Goal: Entertainment & Leisure: Browse casually

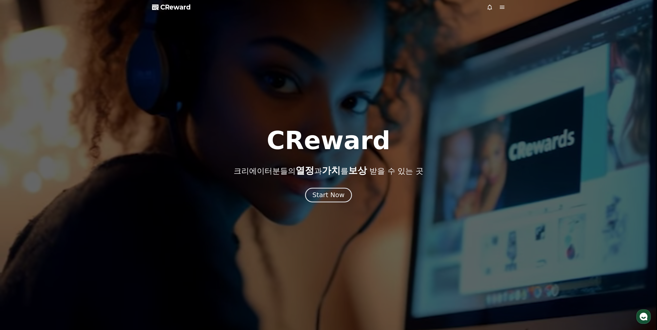
click at [327, 194] on div "Start Now" at bounding box center [328, 195] width 32 height 9
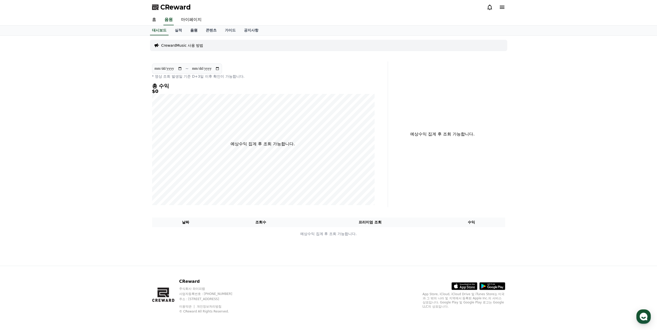
click at [187, 27] on link "음원" at bounding box center [193, 31] width 15 height 10
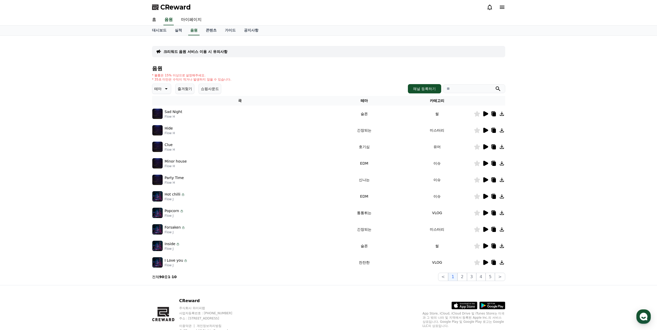
click at [163, 86] on icon at bounding box center [166, 89] width 6 height 6
click at [160, 115] on button "분위기있는" at bounding box center [164, 120] width 22 height 11
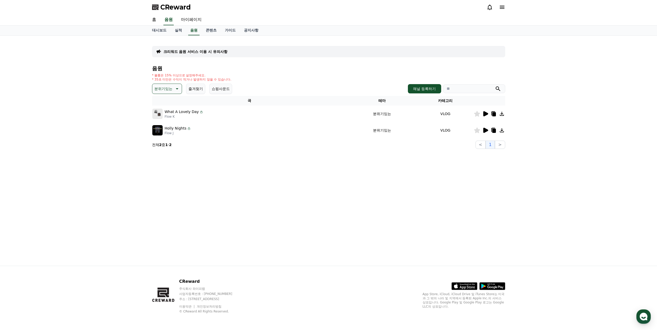
click at [486, 128] on icon at bounding box center [485, 130] width 5 height 5
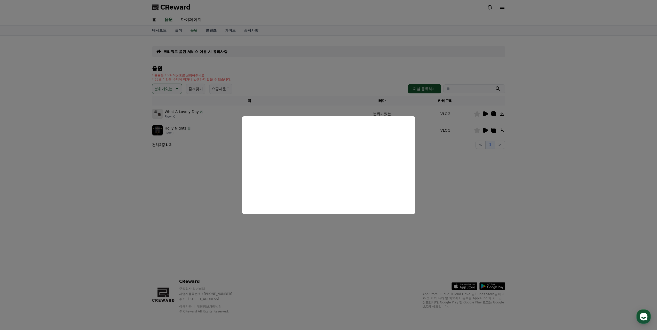
click at [444, 181] on button "close modal" at bounding box center [328, 165] width 657 height 330
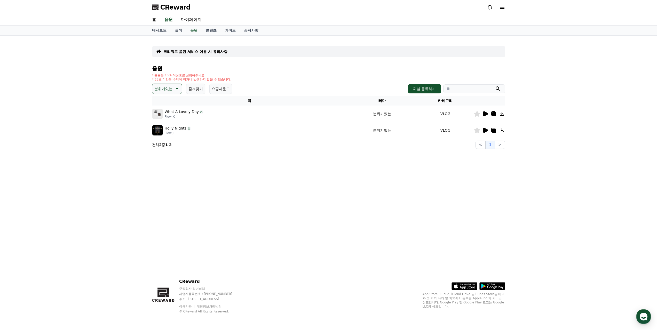
click at [488, 111] on icon at bounding box center [485, 113] width 5 height 5
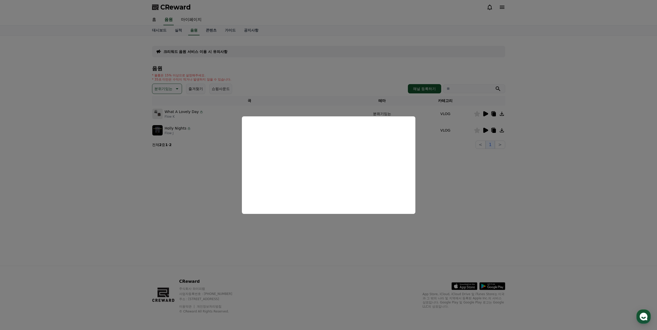
drag, startPoint x: 440, startPoint y: 157, endPoint x: 403, endPoint y: 148, distance: 38.4
click at [440, 156] on button "close modal" at bounding box center [328, 165] width 657 height 330
click at [157, 85] on p "분위기있는" at bounding box center [163, 88] width 18 height 7
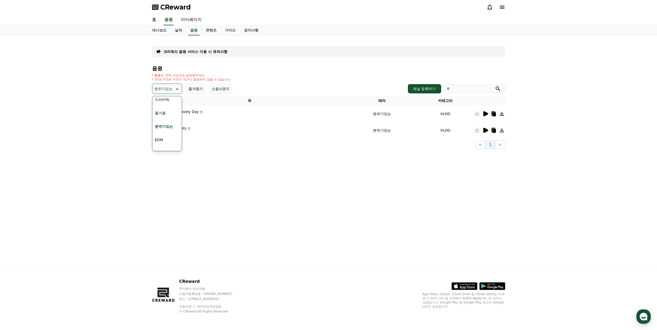
scroll to position [186, 0]
click at [164, 152] on button "긴장되는" at bounding box center [162, 157] width 19 height 11
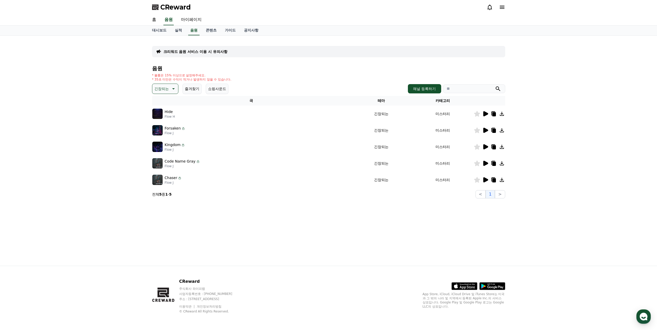
click at [484, 111] on icon at bounding box center [485, 113] width 5 height 5
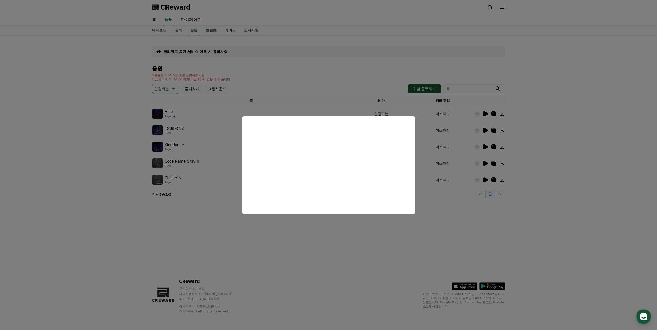
drag, startPoint x: 445, startPoint y: 197, endPoint x: 404, endPoint y: 185, distance: 42.8
click at [444, 197] on button "close modal" at bounding box center [328, 165] width 657 height 330
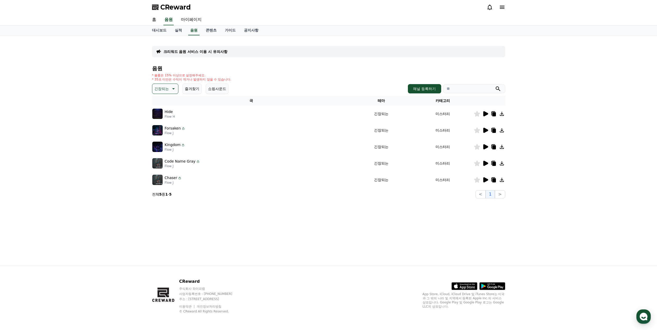
click at [163, 84] on button "긴장되는" at bounding box center [165, 89] width 26 height 10
click at [185, 229] on div "크리워드 음원 서비스 이용 시 유의사항 음원 * 볼륨은 15% 이상으로 설정해주세요. * 35초 미만은 수익이 적거나 발생하지 않을 수 있습니…" at bounding box center [328, 151] width 361 height 230
click at [487, 177] on icon at bounding box center [485, 179] width 5 height 5
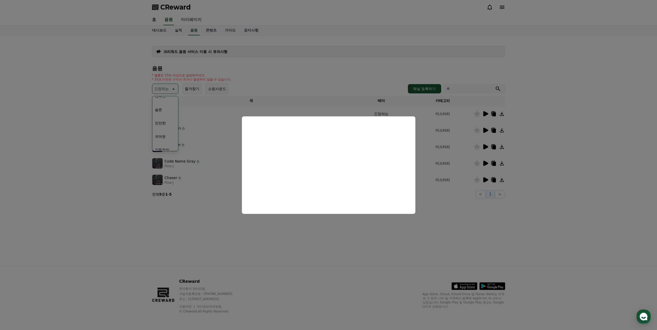
drag, startPoint x: 205, startPoint y: 233, endPoint x: 299, endPoint y: 231, distance: 93.5
click at [208, 233] on button "close modal" at bounding box center [328, 165] width 657 height 330
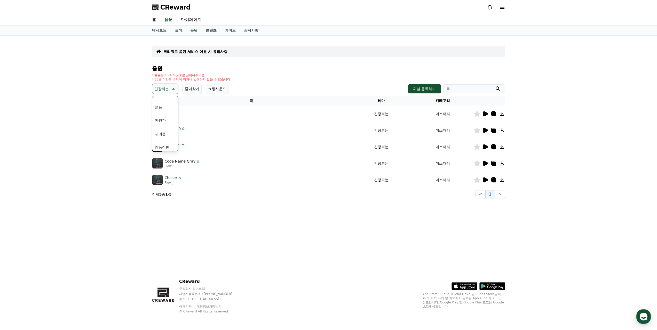
scroll to position [186, 0]
click at [186, 84] on button "즐겨찾기" at bounding box center [191, 89] width 19 height 10
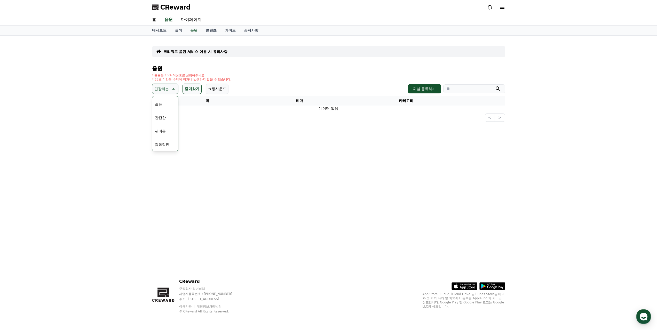
click at [301, 133] on div "크리워드 음원 서비스 이용 시 유의사항 음원 * 볼륨은 15% 이상으로 설정해주세요. * 35초 미만은 수익이 적거나 발생하지 않을 수 있습니…" at bounding box center [328, 151] width 361 height 230
click at [184, 17] on link "마이페이지" at bounding box center [191, 19] width 29 height 11
select select "**********"
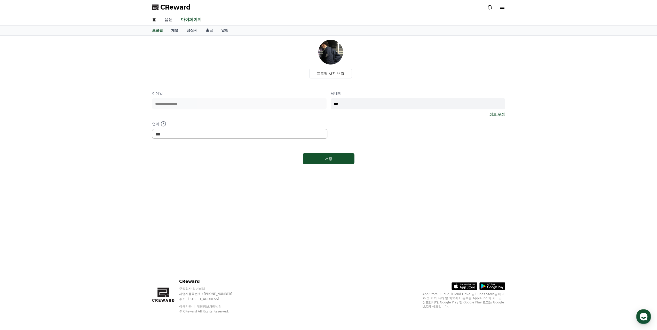
click at [165, 16] on link "음원" at bounding box center [168, 19] width 17 height 11
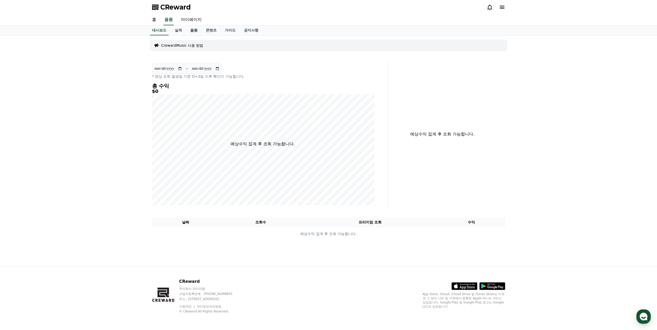
click at [186, 26] on link "음원" at bounding box center [193, 31] width 15 height 10
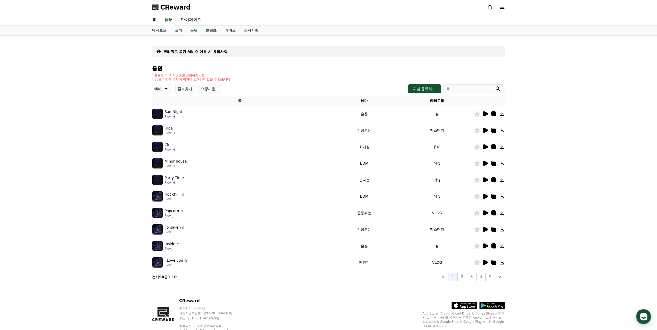
click at [160, 84] on button "테마" at bounding box center [161, 89] width 19 height 10
click at [208, 84] on button "쇼핑사운드" at bounding box center [209, 89] width 23 height 10
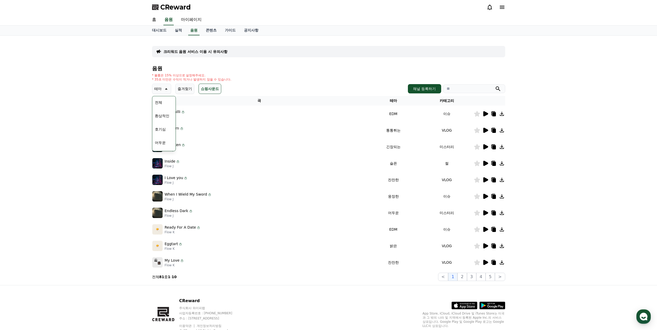
click at [208, 84] on button "쇼핑사운드" at bounding box center [209, 89] width 23 height 10
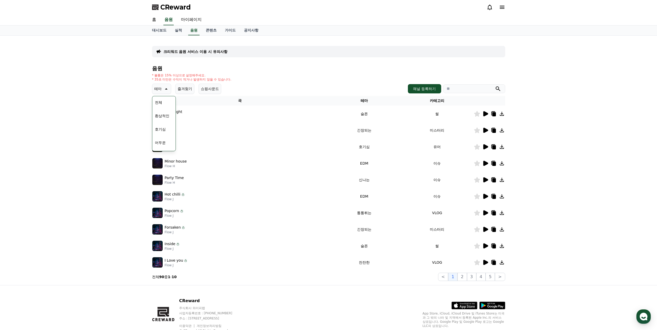
click at [158, 97] on button "전체" at bounding box center [158, 102] width 11 height 11
click at [486, 111] on icon at bounding box center [485, 113] width 5 height 5
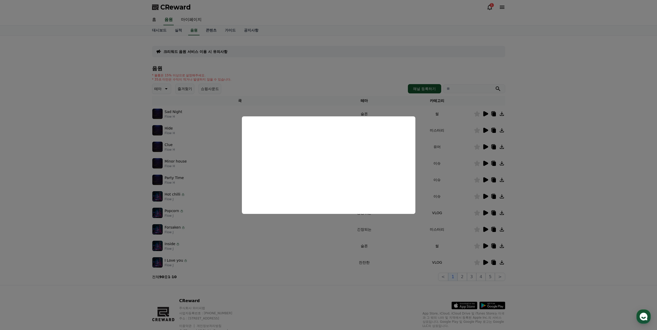
click at [468, 128] on button "close modal" at bounding box center [328, 165] width 657 height 330
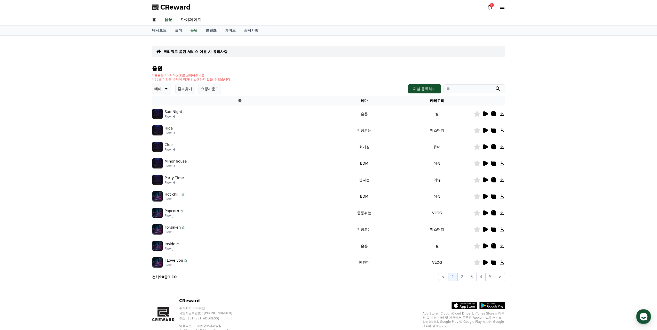
click at [486, 127] on icon at bounding box center [485, 130] width 6 height 6
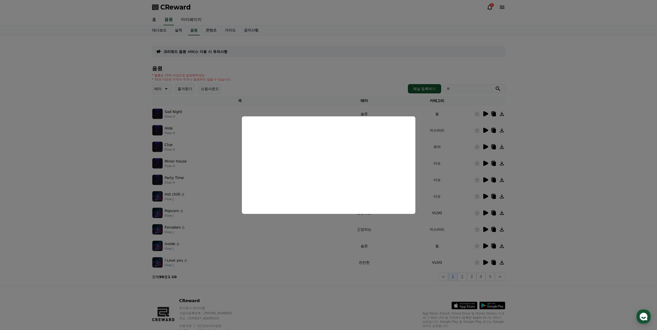
click at [198, 133] on button "close modal" at bounding box center [328, 165] width 657 height 330
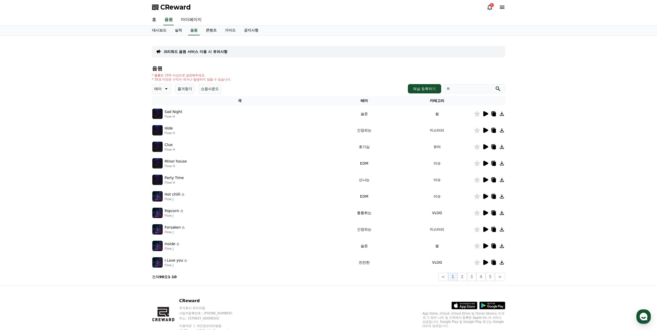
click at [165, 86] on icon at bounding box center [166, 89] width 6 height 6
click at [160, 127] on button "웅장한" at bounding box center [160, 132] width 15 height 11
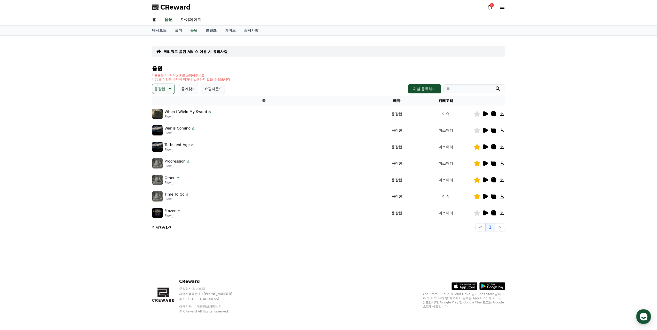
click at [485, 144] on icon at bounding box center [485, 146] width 5 height 5
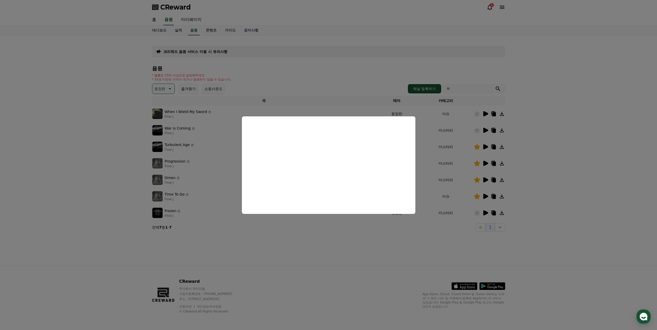
click at [253, 242] on button "close modal" at bounding box center [328, 165] width 657 height 330
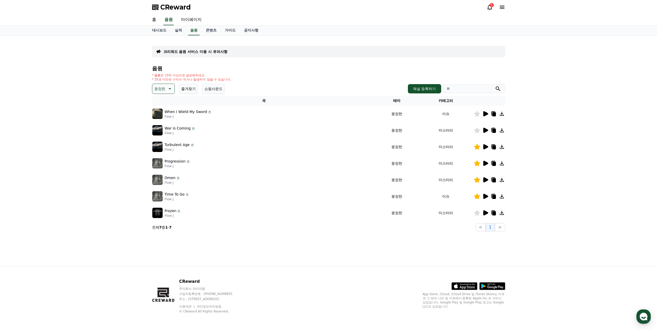
click at [485, 210] on icon at bounding box center [485, 212] width 5 height 5
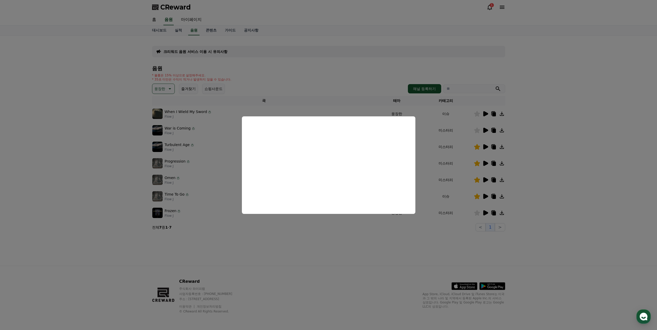
drag, startPoint x: 330, startPoint y: 234, endPoint x: 332, endPoint y: 230, distance: 4.4
click at [330, 233] on button "close modal" at bounding box center [328, 165] width 657 height 330
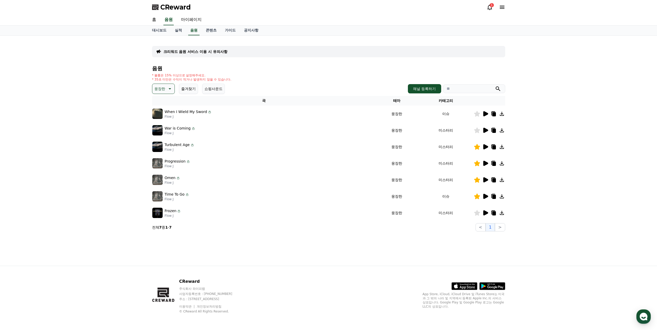
click at [486, 194] on icon at bounding box center [485, 196] width 5 height 5
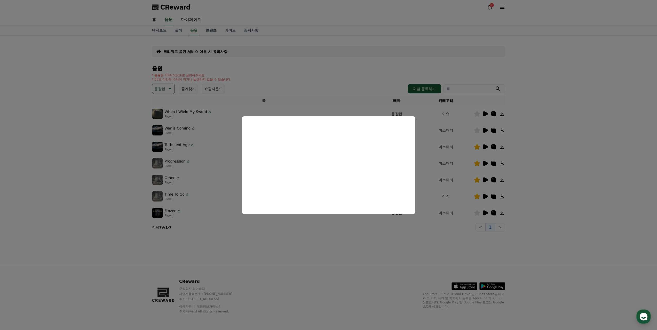
click at [382, 229] on button "close modal" at bounding box center [328, 165] width 657 height 330
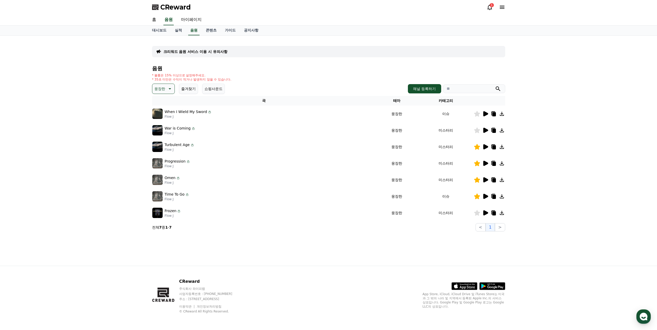
click at [486, 194] on icon at bounding box center [485, 196] width 5 height 5
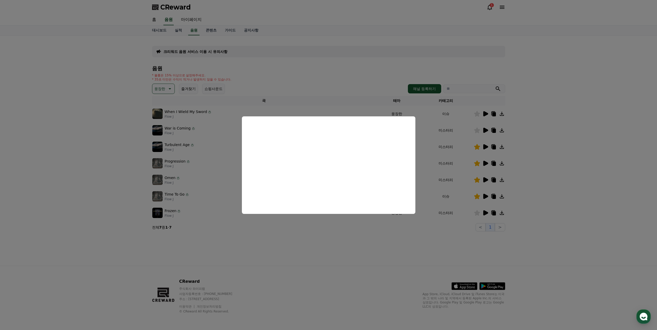
click at [359, 234] on button "close modal" at bounding box center [328, 165] width 657 height 330
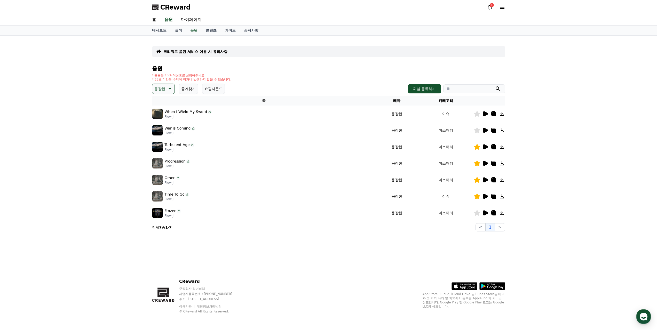
click at [485, 177] on icon at bounding box center [485, 179] width 5 height 5
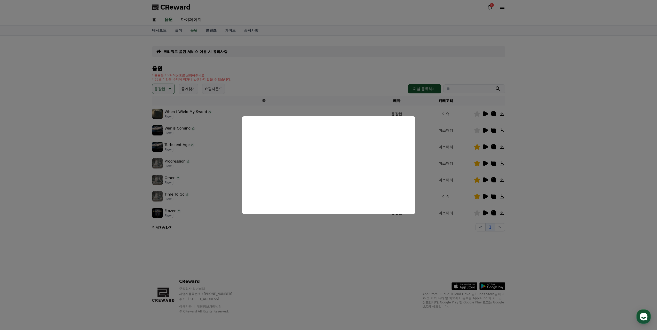
drag, startPoint x: 357, startPoint y: 237, endPoint x: 435, endPoint y: 193, distance: 89.6
click at [357, 237] on button "close modal" at bounding box center [328, 165] width 657 height 330
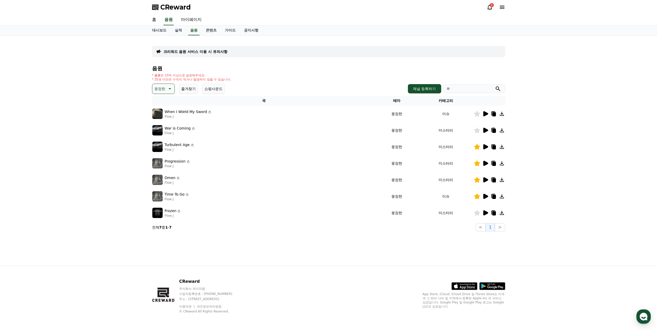
click at [170, 84] on button "웅장한" at bounding box center [163, 89] width 23 height 10
click at [161, 129] on button "EDM" at bounding box center [159, 134] width 12 height 11
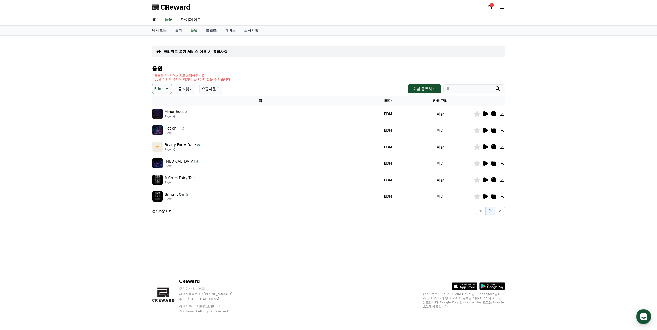
click at [487, 111] on icon at bounding box center [485, 113] width 5 height 5
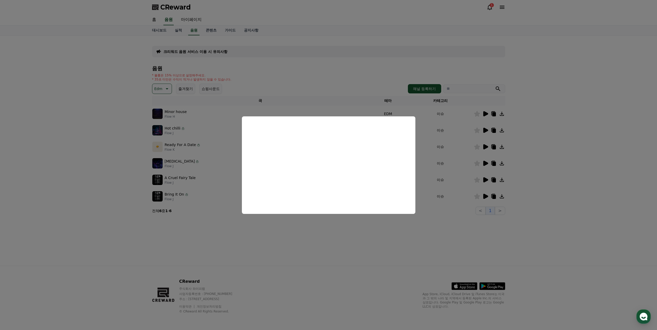
click at [287, 227] on button "close modal" at bounding box center [328, 165] width 657 height 330
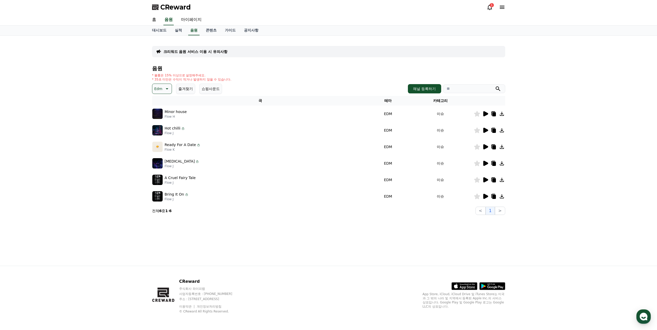
click at [490, 127] on div at bounding box center [489, 130] width 31 height 6
click at [488, 127] on icon at bounding box center [485, 130] width 6 height 6
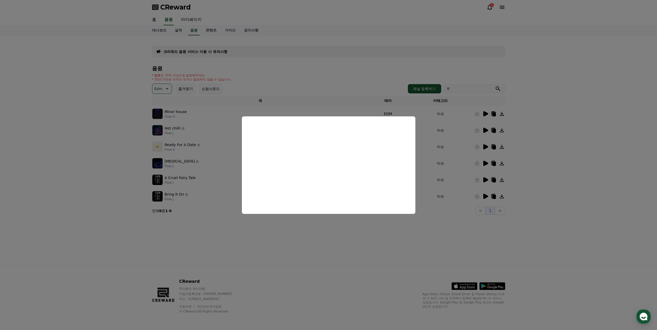
click at [328, 250] on button "close modal" at bounding box center [328, 165] width 657 height 330
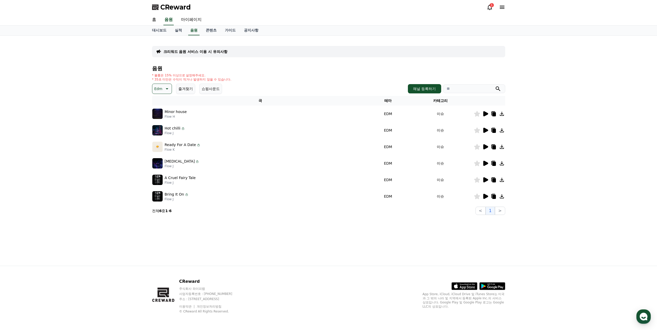
click at [490, 144] on div at bounding box center [489, 147] width 31 height 6
click at [488, 144] on icon at bounding box center [485, 147] width 6 height 6
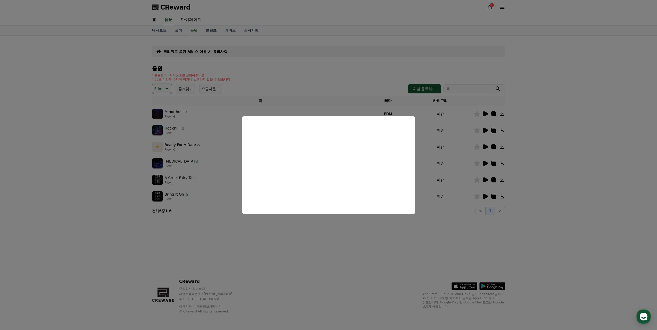
click at [336, 233] on button "close modal" at bounding box center [328, 165] width 657 height 330
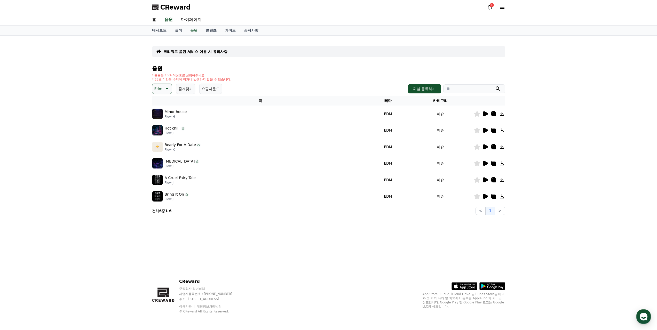
click at [486, 161] on icon at bounding box center [485, 163] width 5 height 5
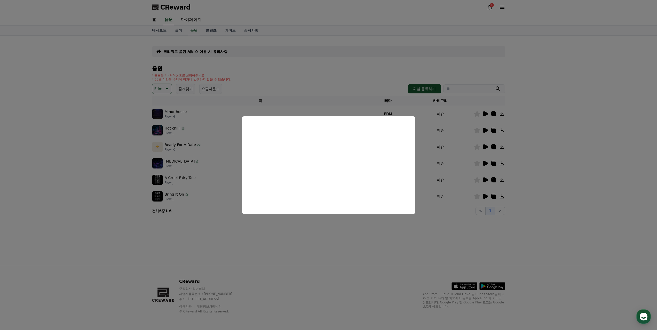
click at [344, 245] on button "close modal" at bounding box center [328, 165] width 657 height 330
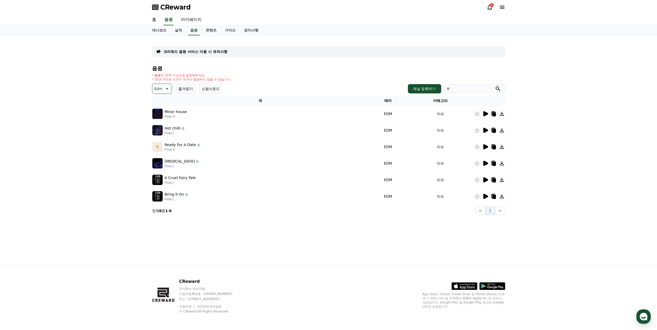
click at [486, 177] on icon at bounding box center [485, 179] width 5 height 5
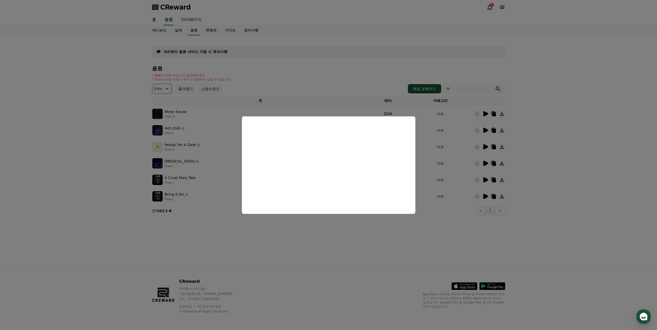
drag, startPoint x: 330, startPoint y: 227, endPoint x: 431, endPoint y: 209, distance: 102.8
click at [331, 227] on button "close modal" at bounding box center [328, 165] width 657 height 330
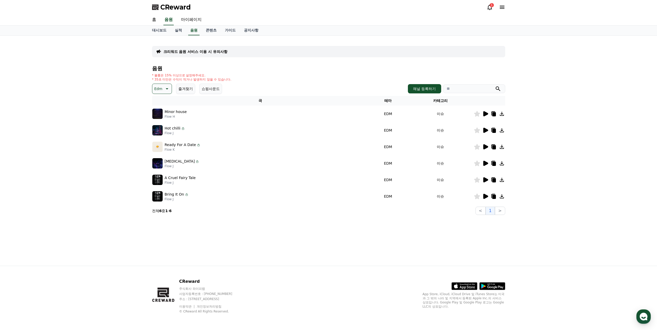
click at [487, 193] on icon at bounding box center [485, 196] width 6 height 6
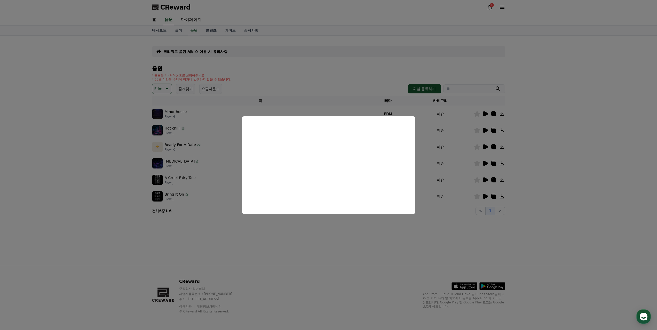
click at [334, 245] on button "close modal" at bounding box center [328, 165] width 657 height 330
click at [159, 85] on p "Edm" at bounding box center [158, 88] width 8 height 7
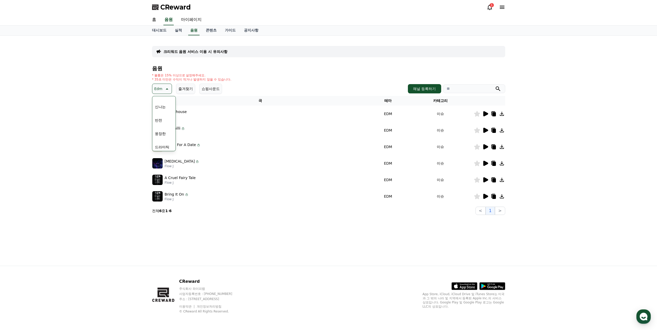
scroll to position [77, 0]
click at [161, 113] on button "반전" at bounding box center [158, 118] width 11 height 11
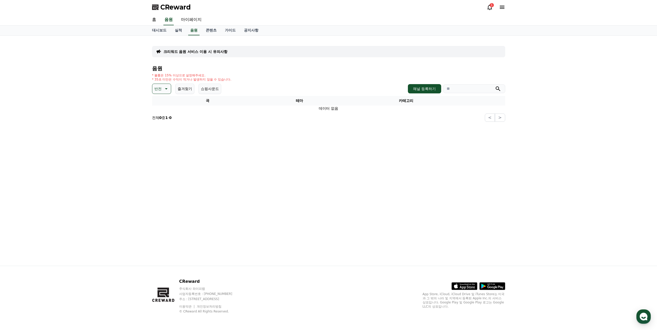
click at [163, 86] on icon at bounding box center [166, 89] width 6 height 6
click at [159, 152] on button "긴장되는" at bounding box center [162, 157] width 19 height 11
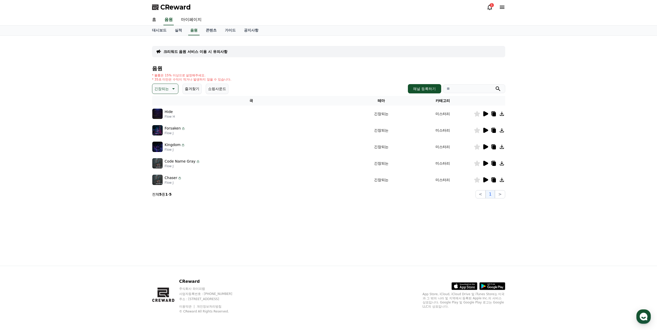
click at [488, 177] on icon at bounding box center [485, 179] width 5 height 5
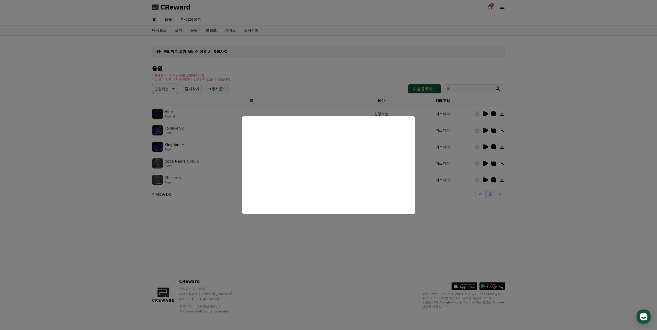
click at [354, 238] on button "close modal" at bounding box center [328, 165] width 657 height 330
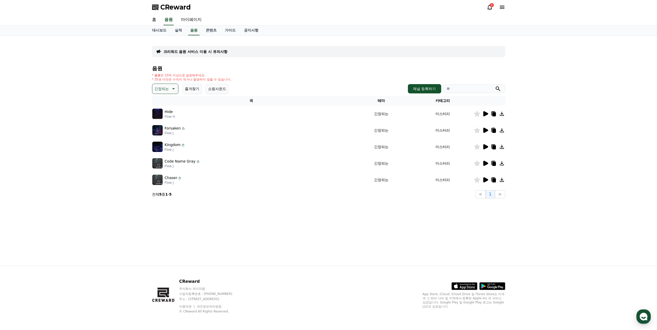
click at [486, 161] on icon at bounding box center [485, 163] width 5 height 5
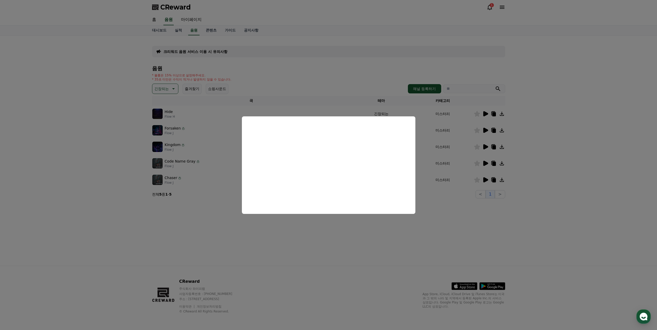
click at [335, 244] on button "close modal" at bounding box center [328, 165] width 657 height 330
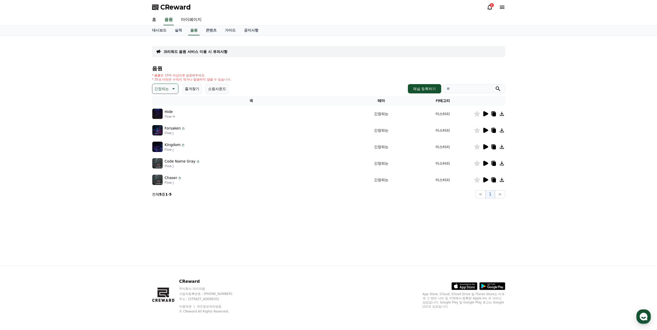
click at [166, 84] on button "긴장되는" at bounding box center [165, 89] width 26 height 10
click at [273, 223] on div "크리워드 음원 서비스 이용 시 유의사항 음원 * 볼륨은 15% 이상으로 설정해주세요. * 35초 미만은 수익이 적거나 발생하지 않을 수 있습니…" at bounding box center [328, 151] width 361 height 230
